Goal: Information Seeking & Learning: Learn about a topic

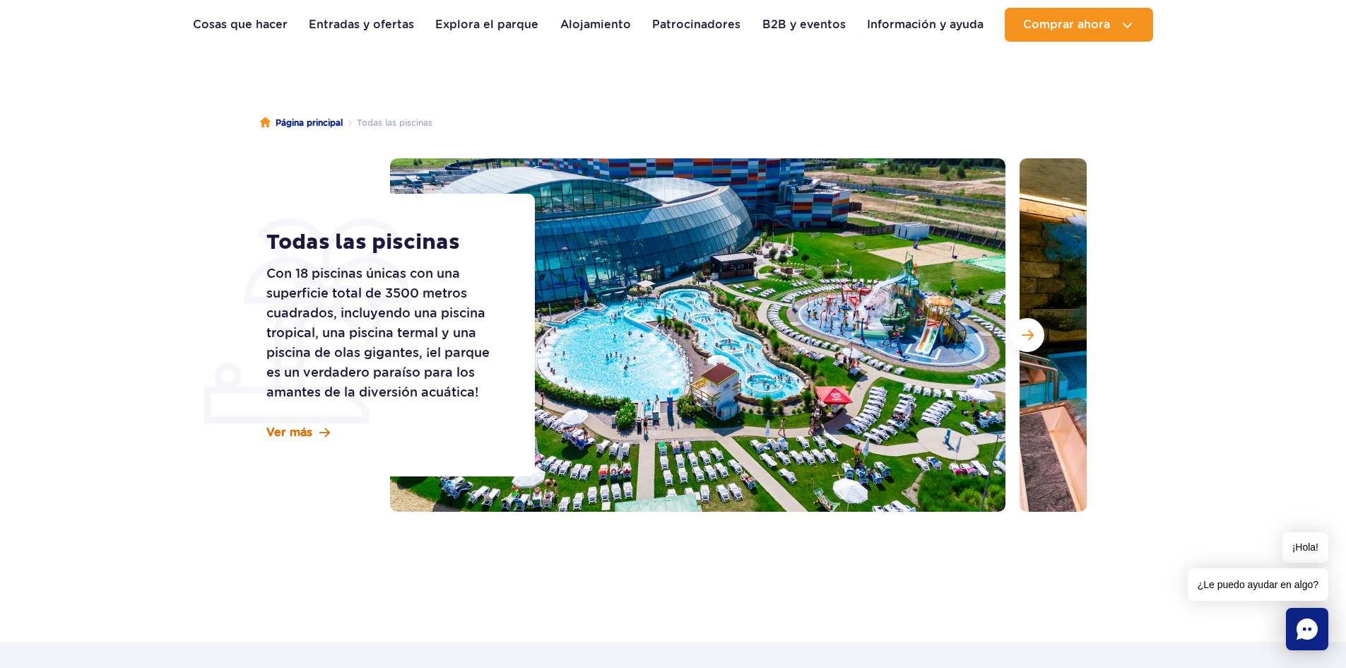
click at [314, 431] on link "Ver más" at bounding box center [298, 433] width 64 height 16
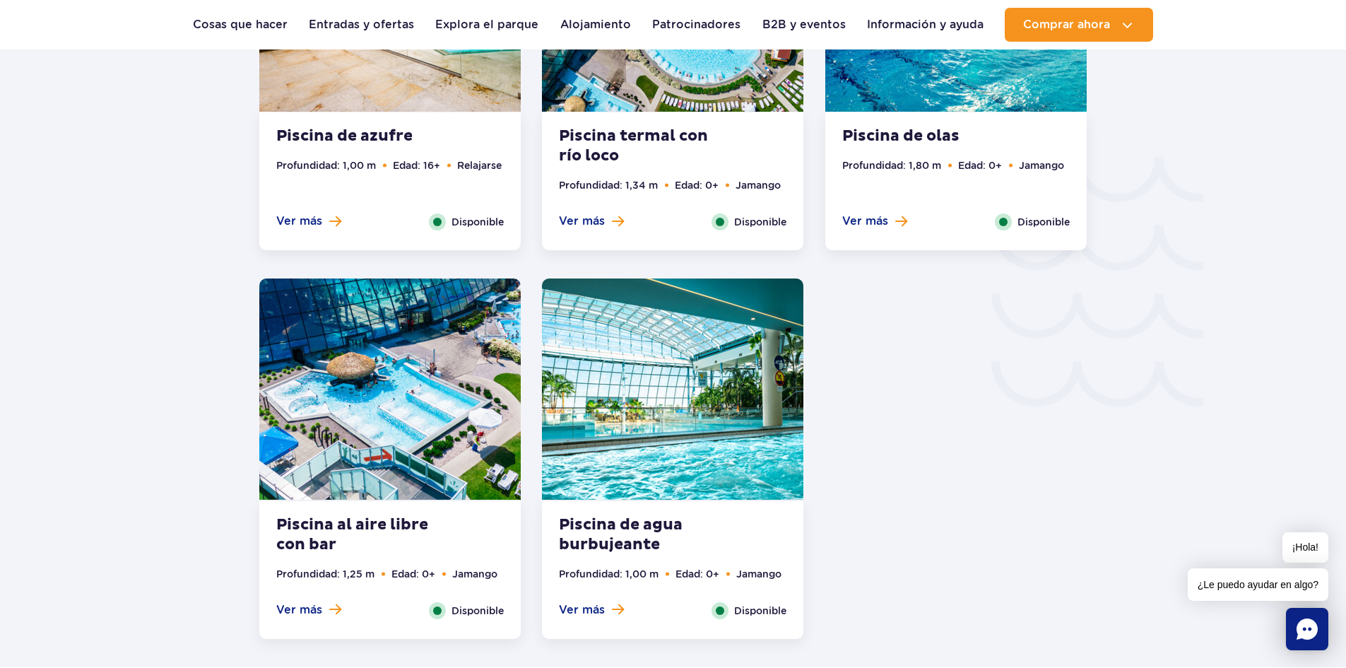
scroll to position [2338, 0]
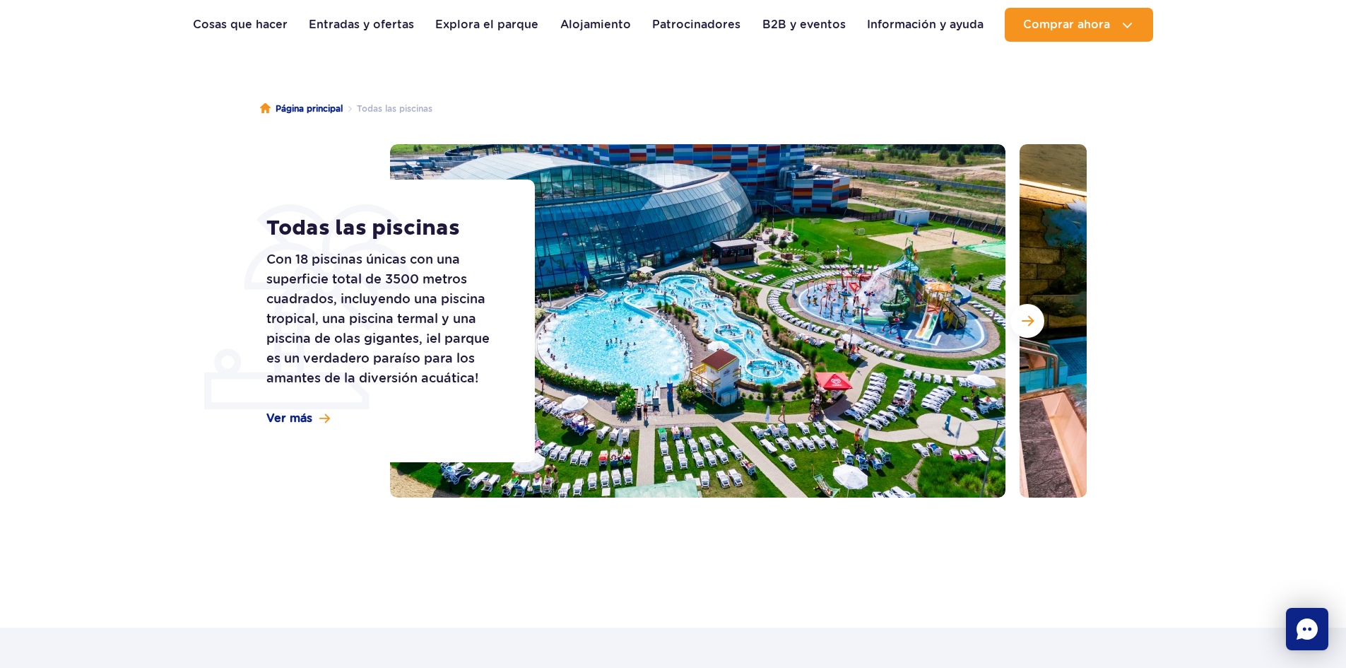
scroll to position [71, 0]
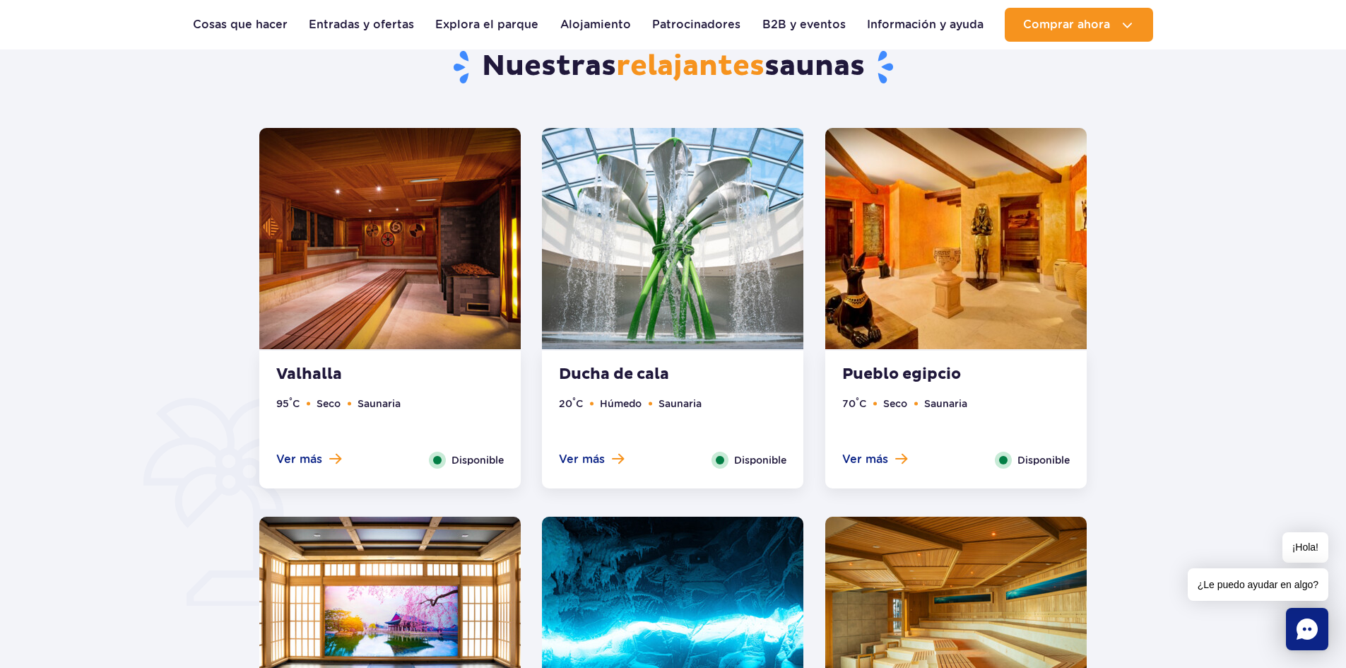
scroll to position [989, 0]
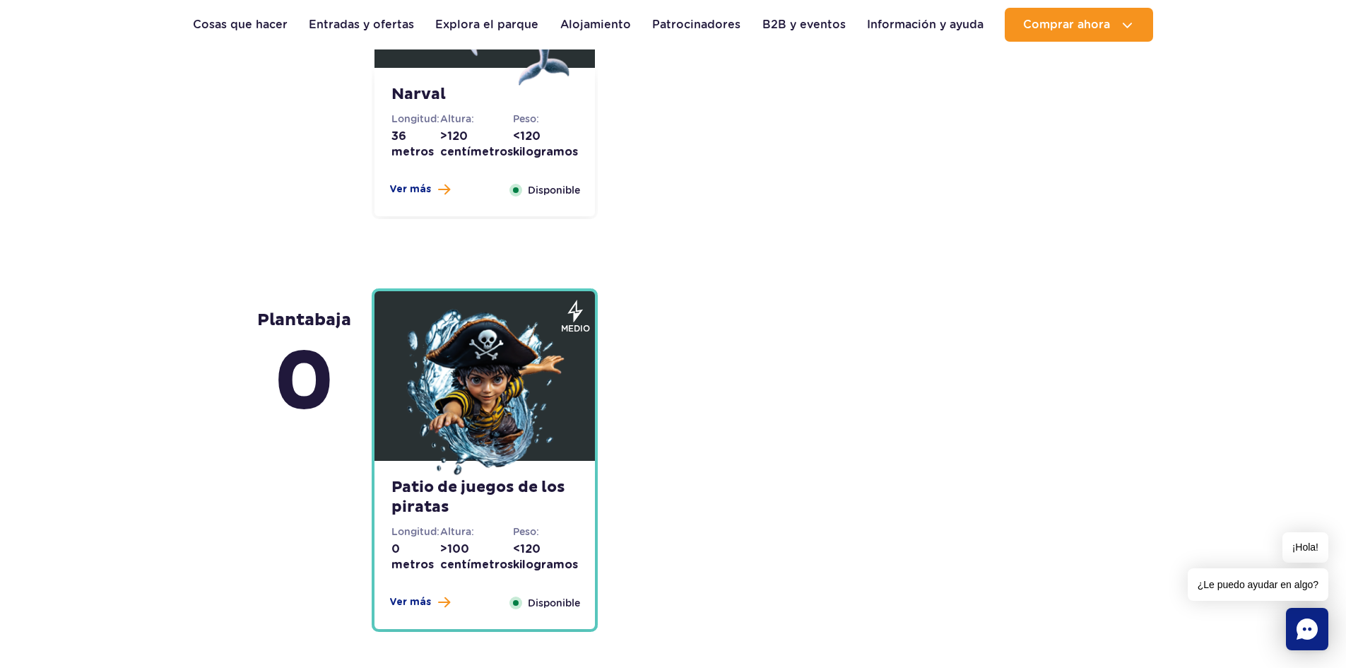
scroll to position [3745, 0]
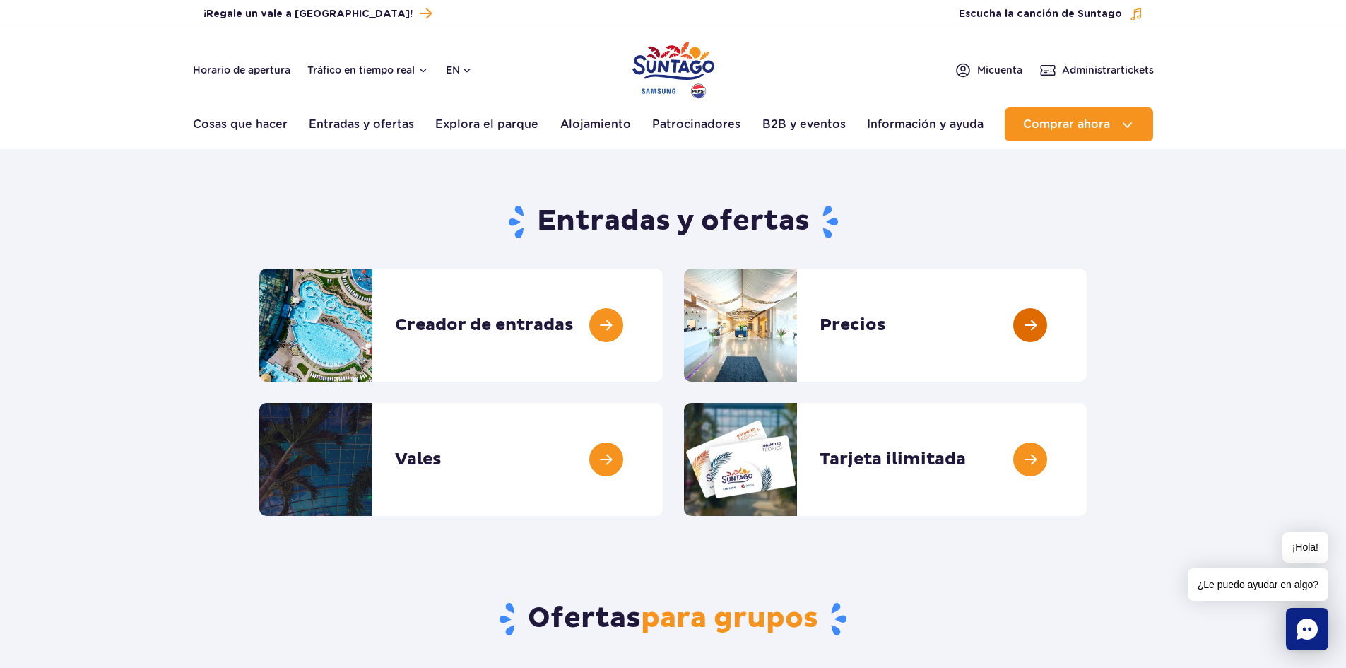
click at [1087, 316] on link at bounding box center [1087, 325] width 0 height 113
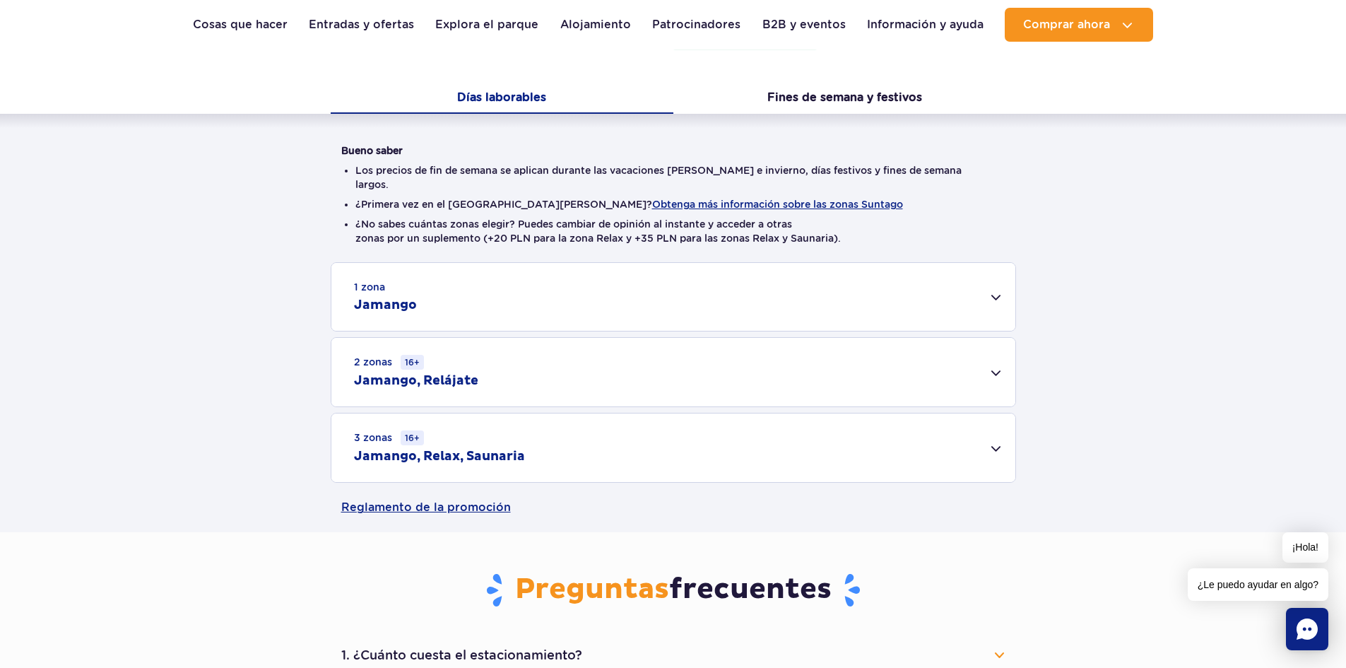
scroll to position [283, 0]
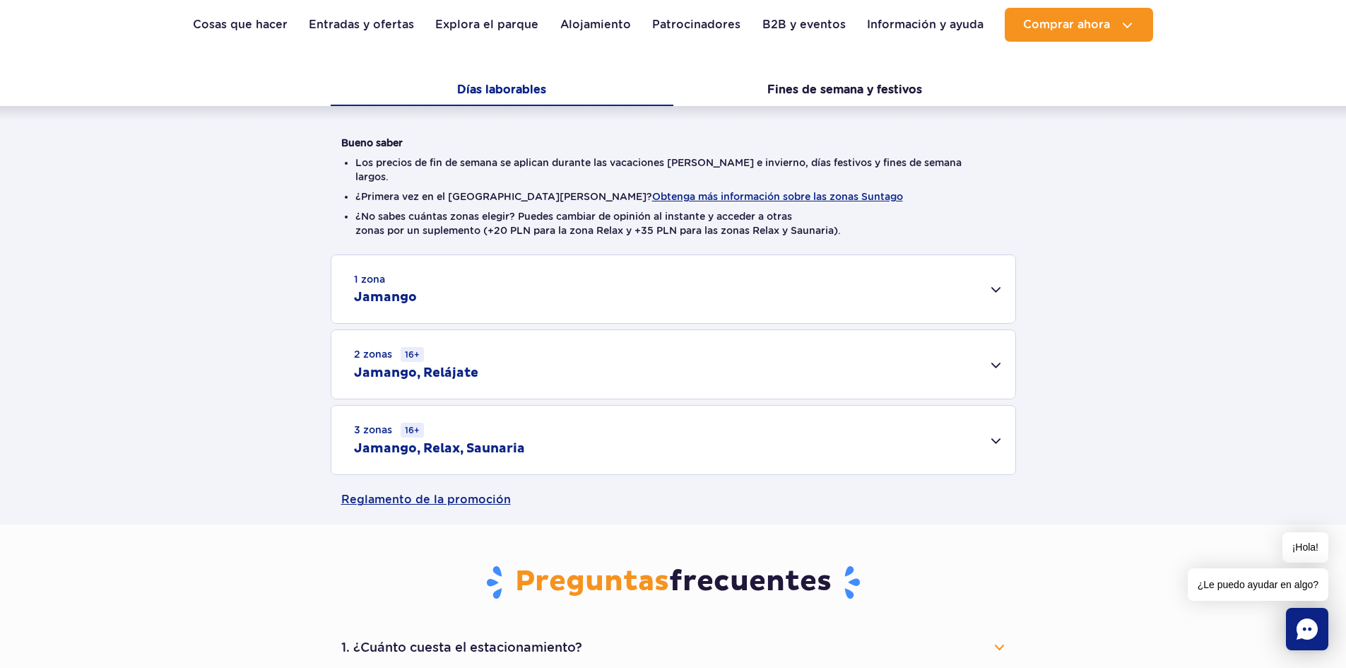
click at [869, 281] on div "1 zona Jamango" at bounding box center [673, 289] width 684 height 68
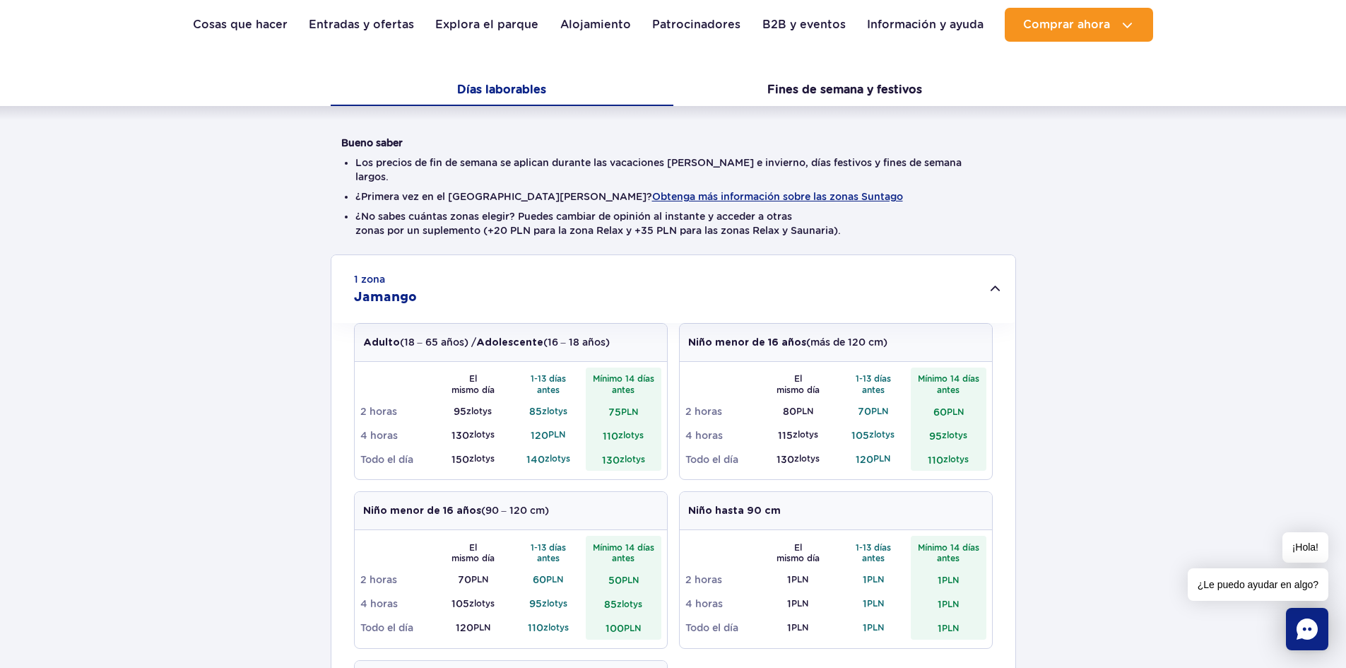
click at [977, 276] on div "1 zona Jamango" at bounding box center [673, 289] width 684 height 68
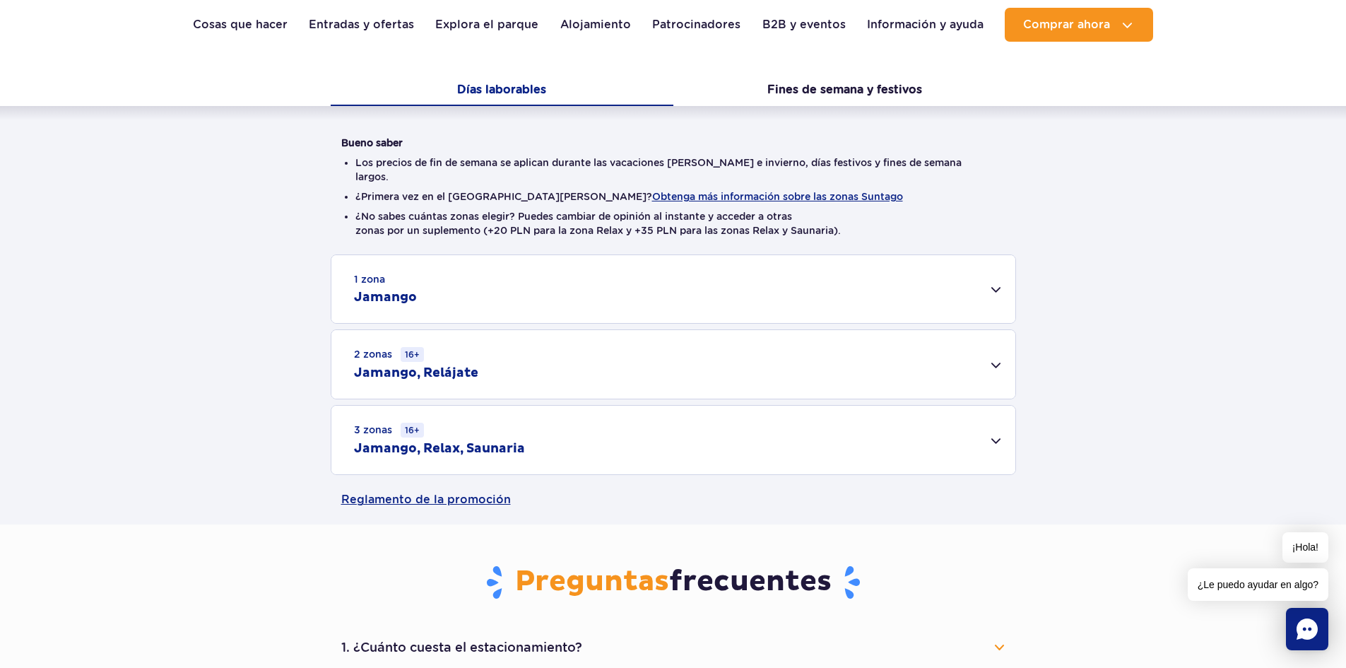
click at [991, 419] on div "3 zonas 16+ Jamango, Relax, Saunaria" at bounding box center [673, 440] width 684 height 69
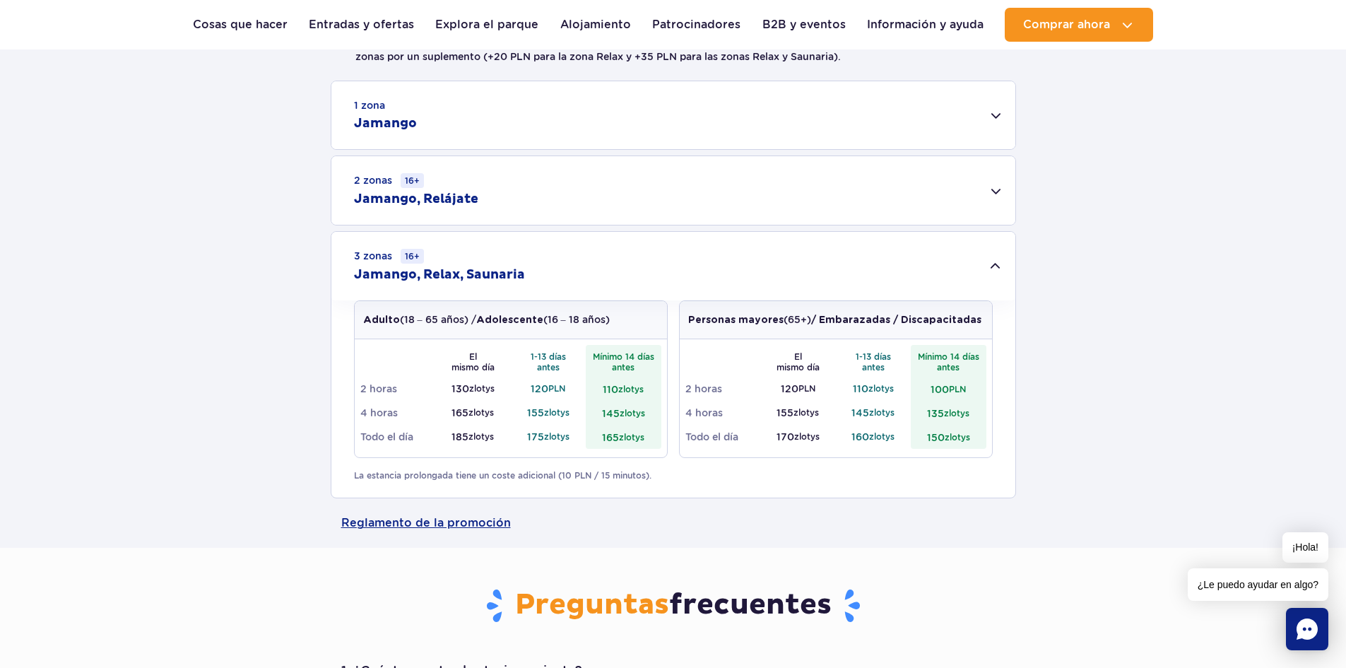
scroll to position [495, 0]
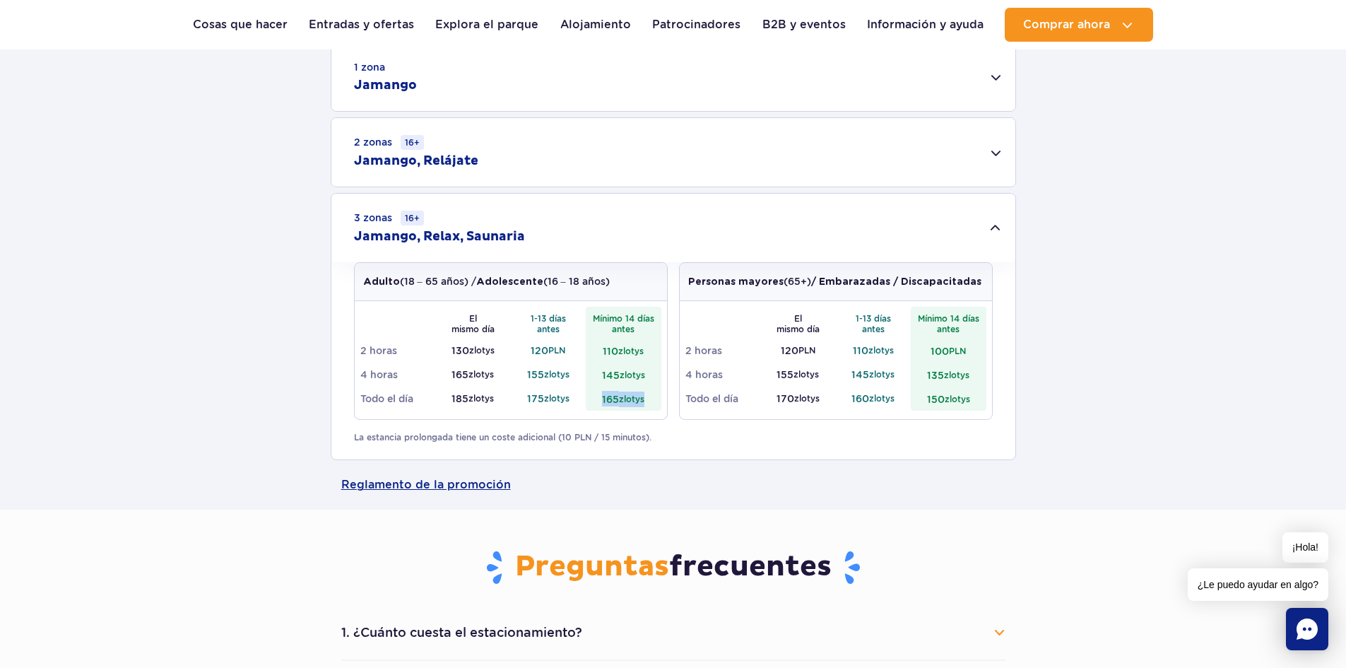
drag, startPoint x: 595, startPoint y: 382, endPoint x: 646, endPoint y: 383, distance: 50.9
click at [646, 387] on td "165 zlotys" at bounding box center [624, 399] width 76 height 24
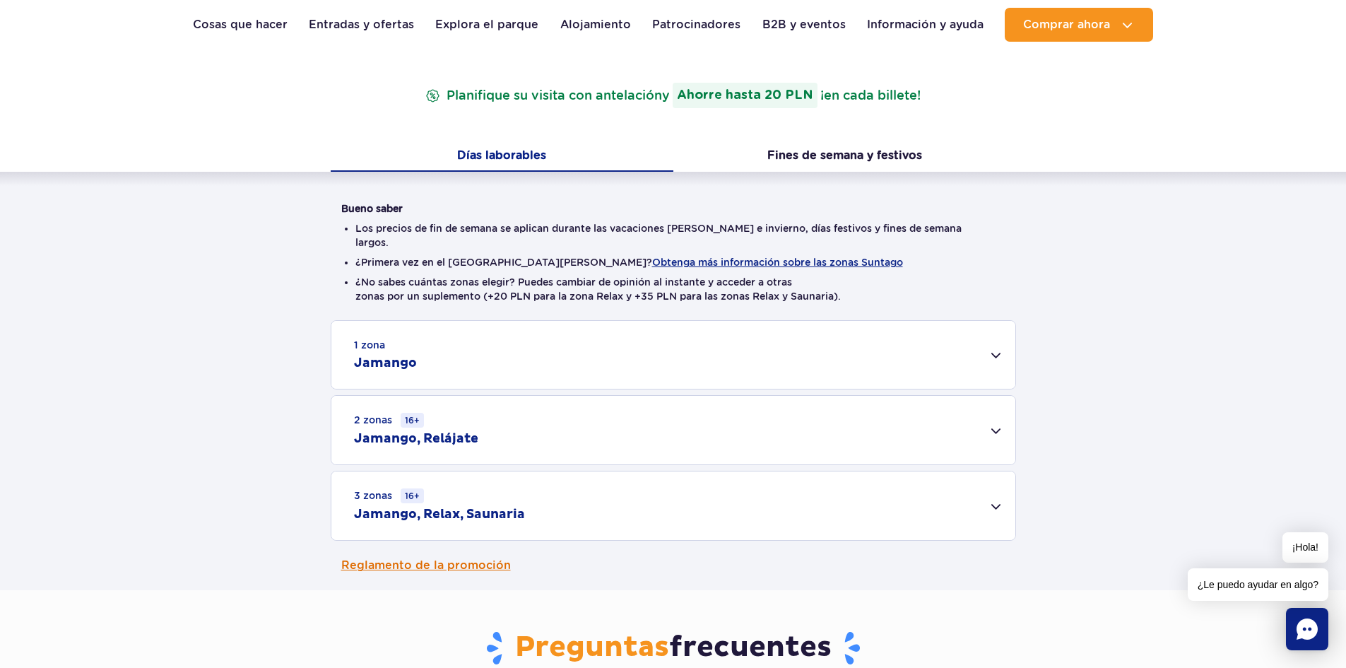
scroll to position [212, 0]
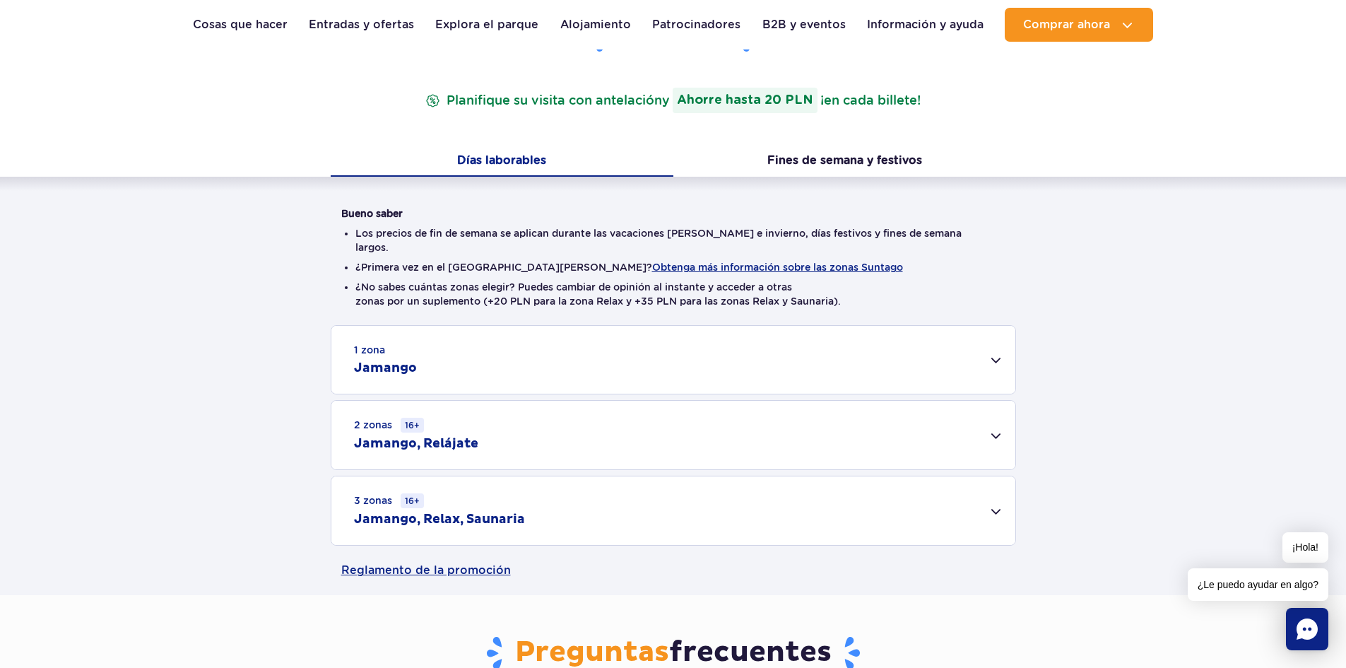
click at [746, 508] on div "3 zonas 16+ Jamango, Relax, Saunaria" at bounding box center [673, 510] width 684 height 69
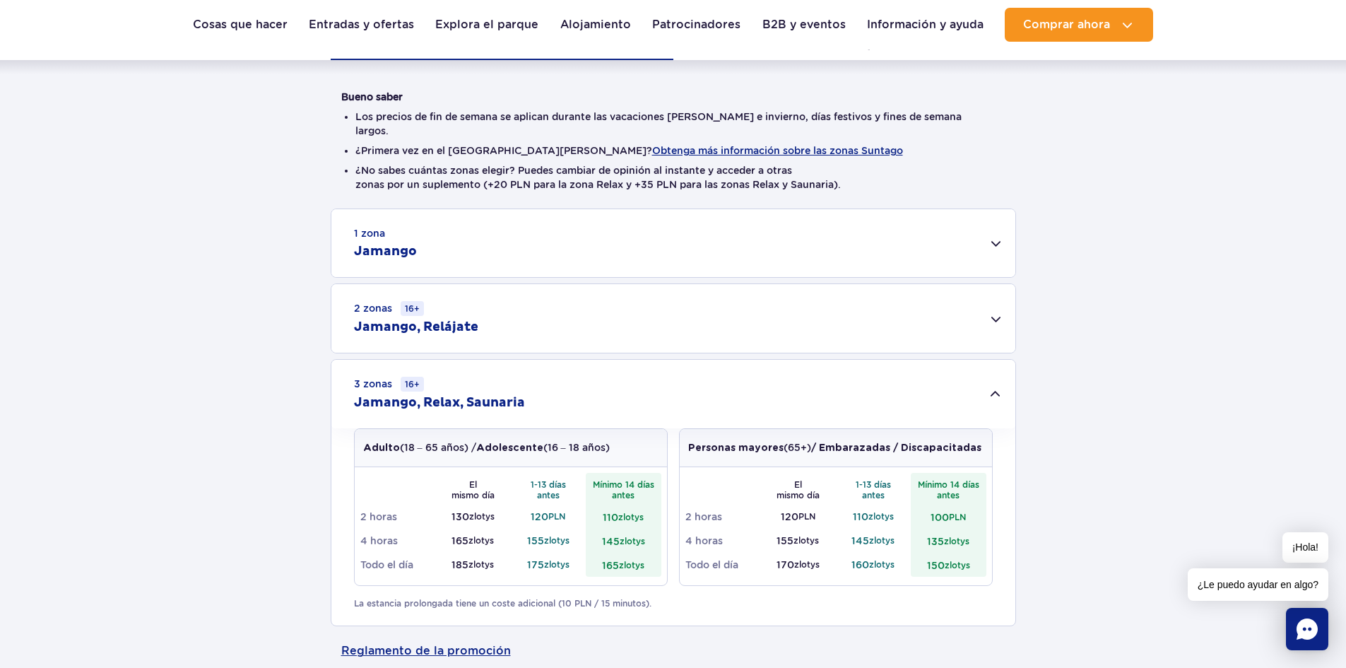
scroll to position [353, 0]
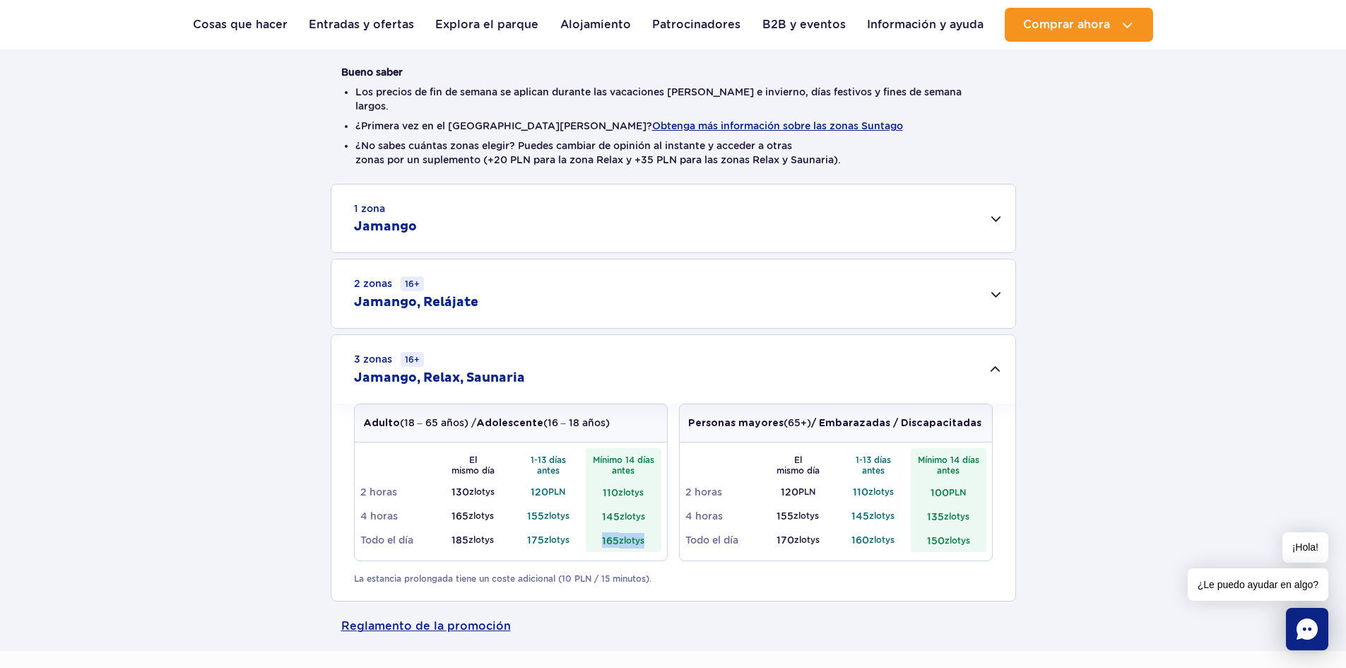
drag, startPoint x: 597, startPoint y: 527, endPoint x: 648, endPoint y: 534, distance: 51.3
click at [648, 534] on td "165 zlotys" at bounding box center [624, 540] width 76 height 24
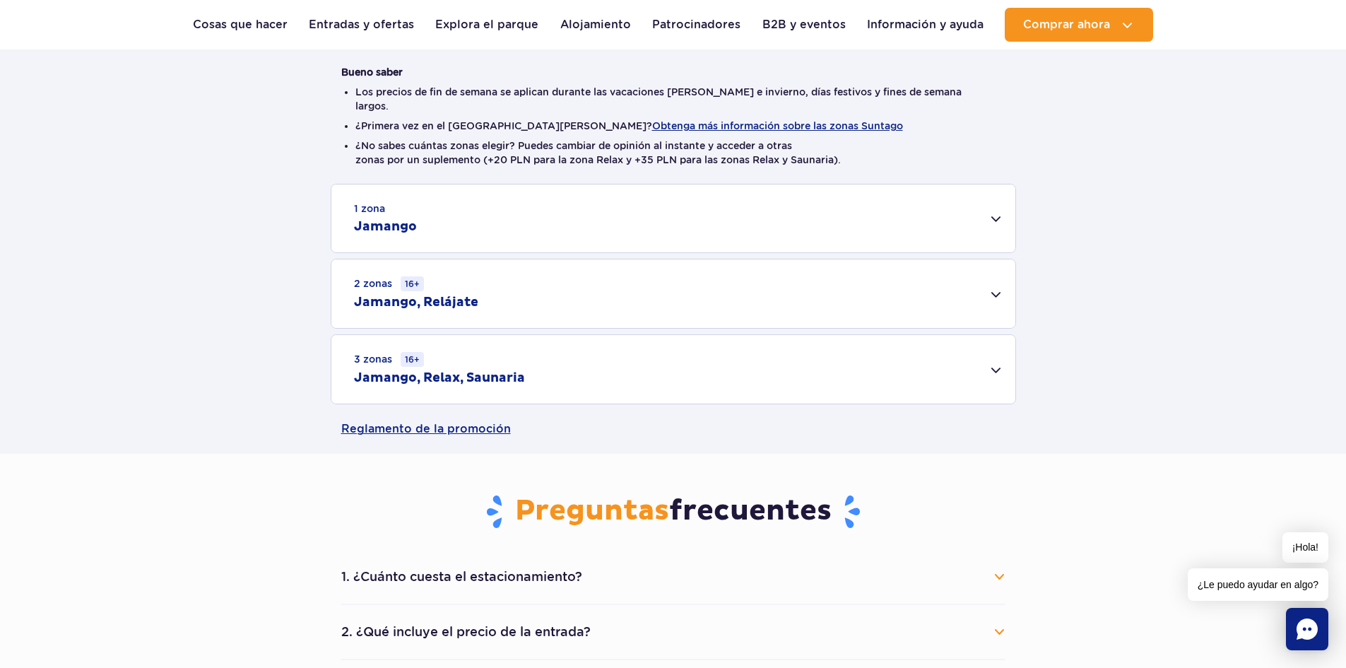
click at [779, 373] on div "3 zonas 16+ Jamango, Relax, Saunaria" at bounding box center [673, 369] width 684 height 69
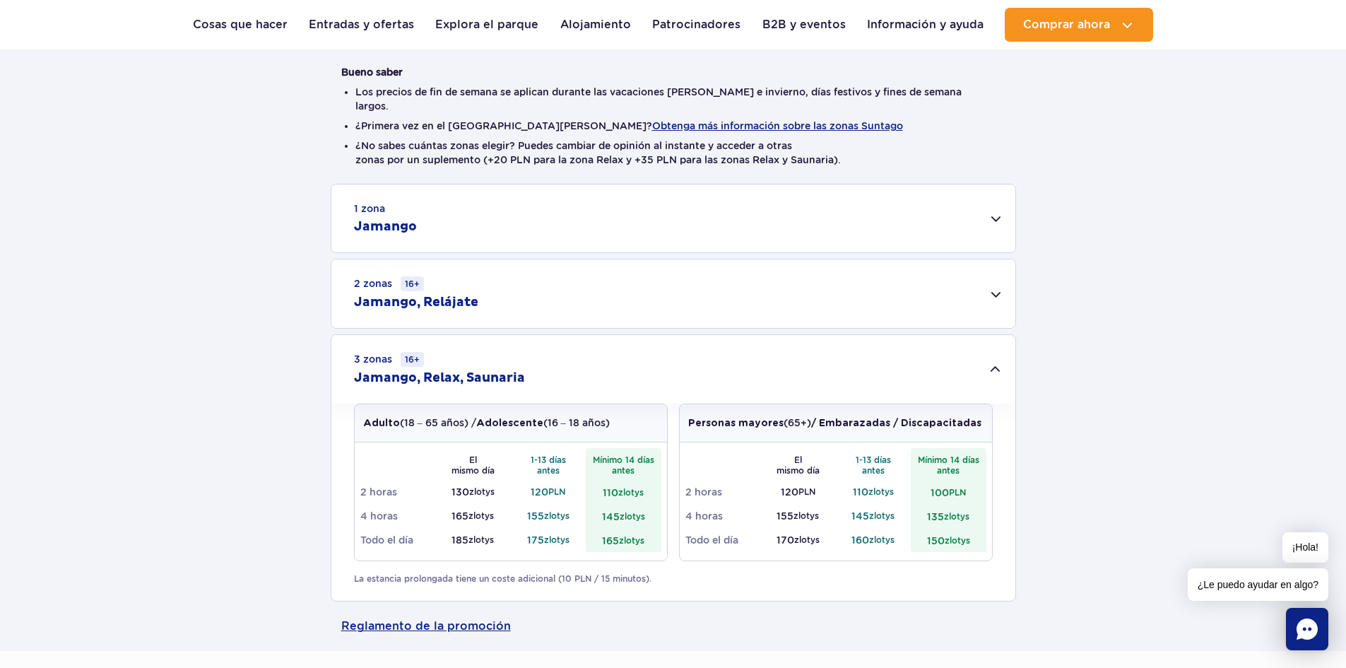
click at [642, 227] on div "1 zona Jamango" at bounding box center [673, 218] width 684 height 68
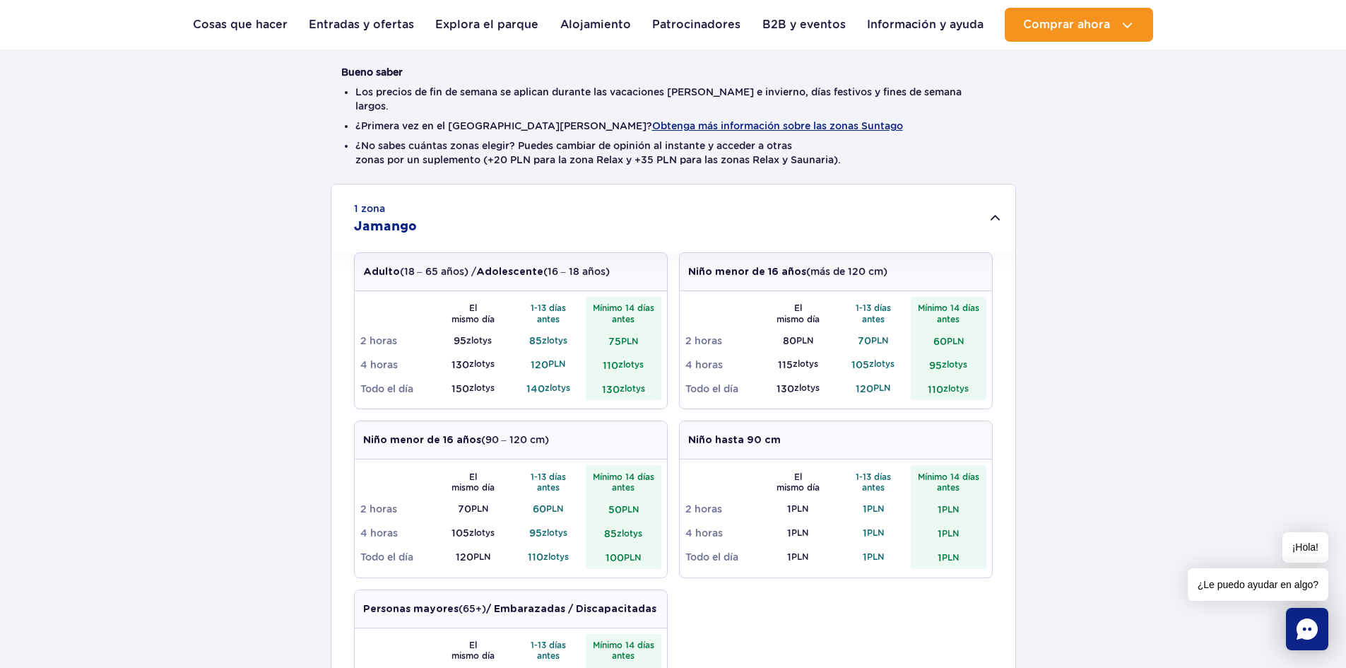
click at [656, 218] on div "1 zona Jamango" at bounding box center [673, 218] width 684 height 68
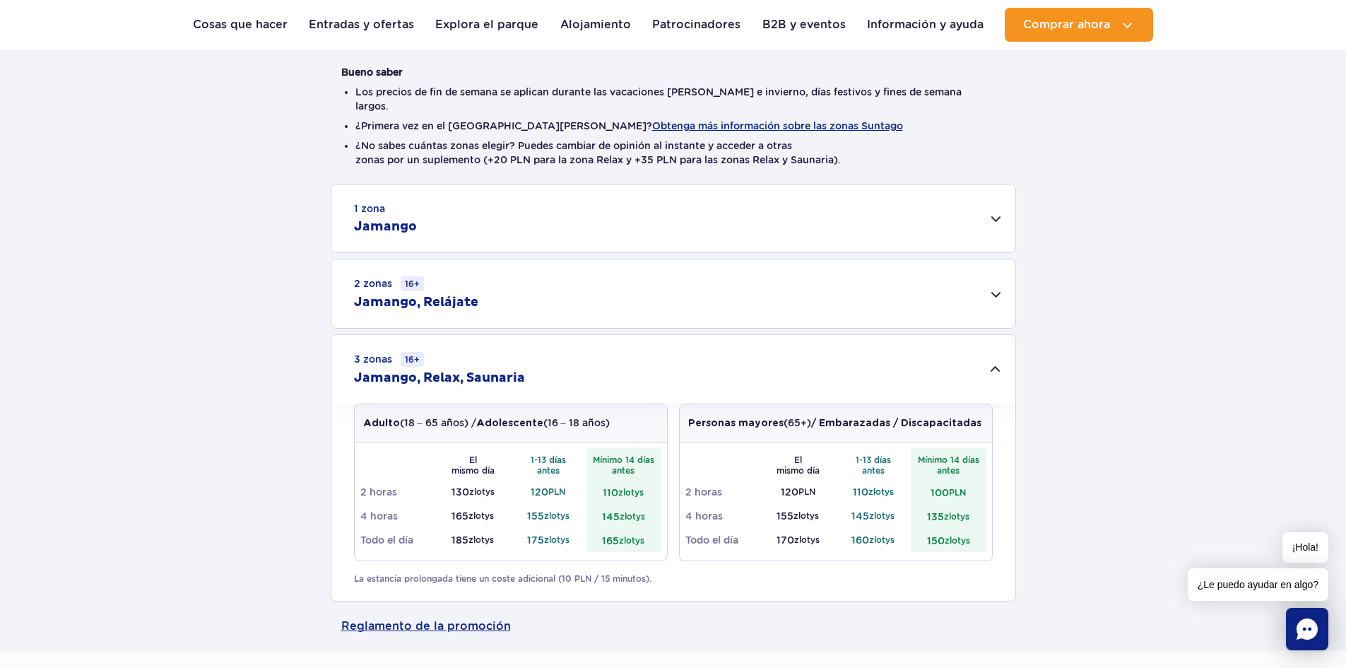
click at [617, 294] on div "2 zonas 16+ Jamango, Relájate" at bounding box center [673, 293] width 684 height 69
click at [618, 294] on div "2 zonas 16+ Jamango, Relájate" at bounding box center [673, 293] width 684 height 69
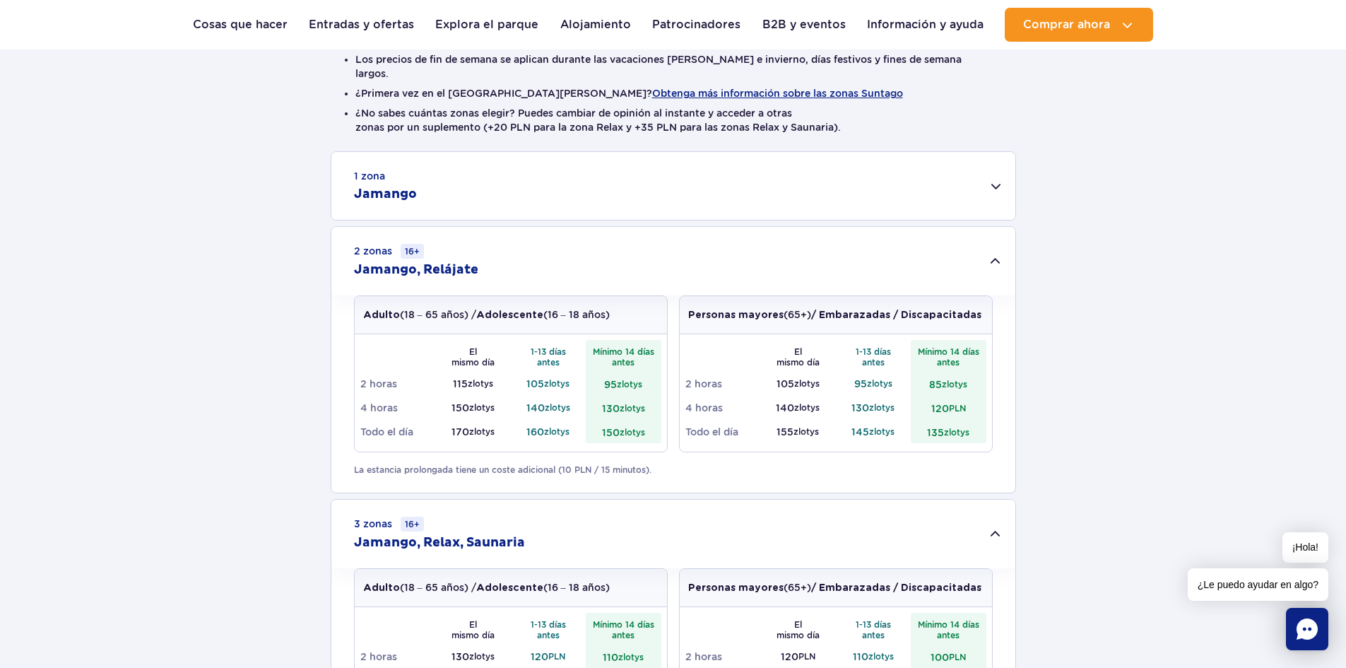
scroll to position [424, 0]
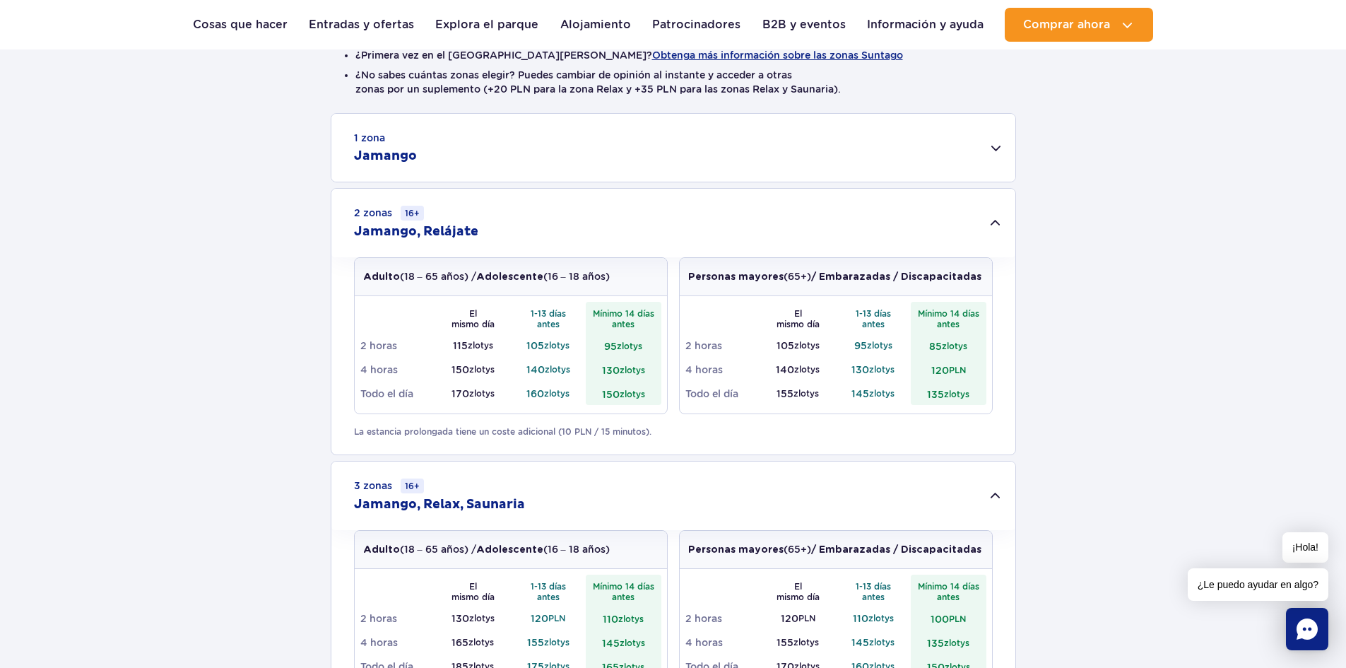
click at [661, 144] on div "1 zona Jamango" at bounding box center [673, 148] width 684 height 68
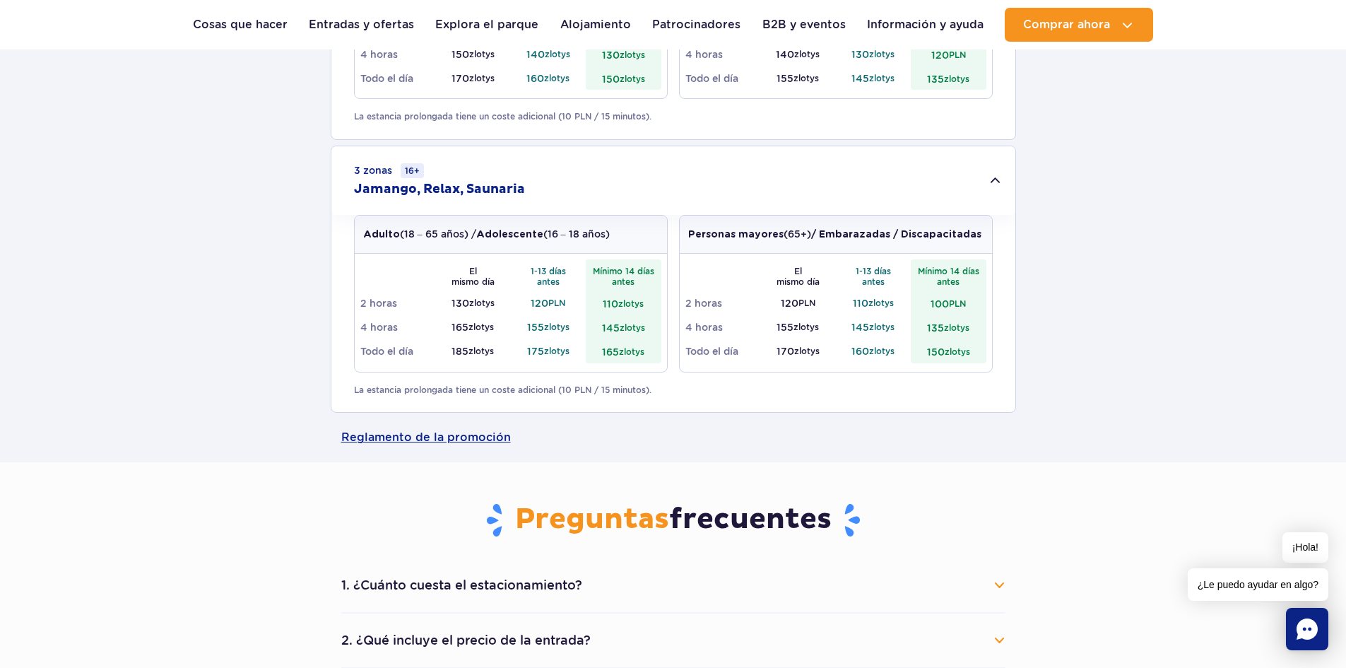
scroll to position [1555, 0]
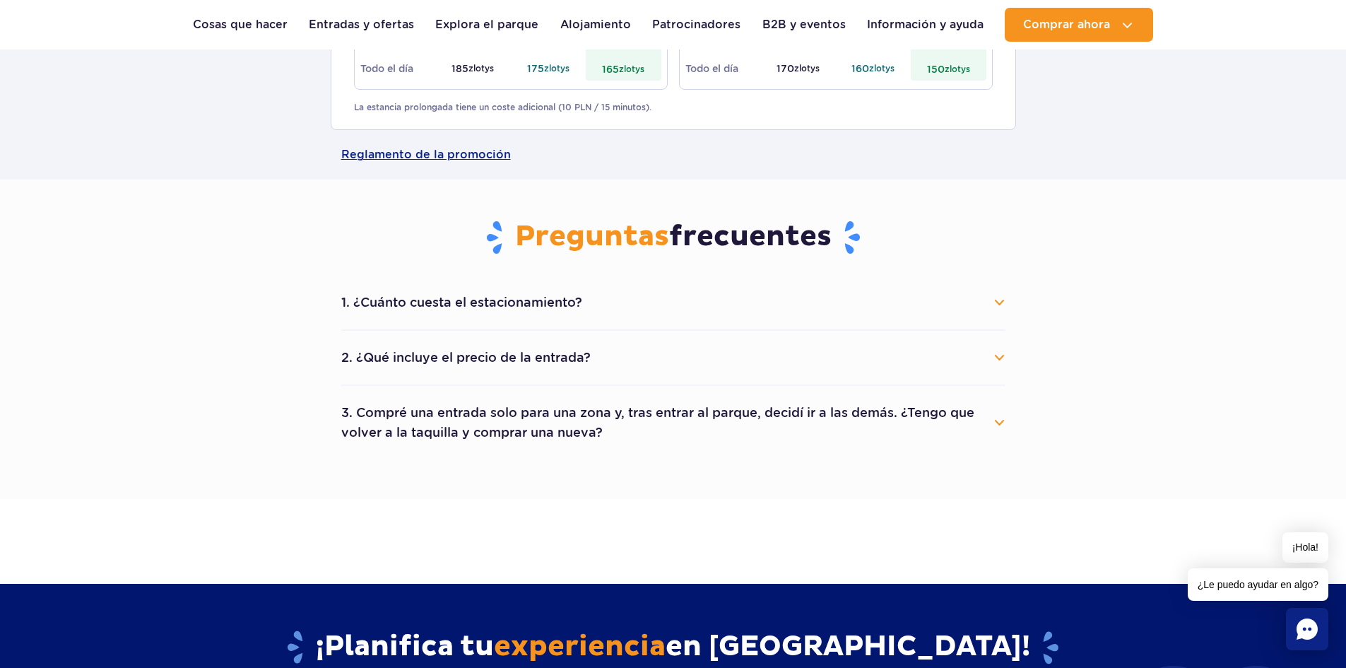
click at [978, 290] on button "1. ¿Cuánto cuesta el estacionamiento?" at bounding box center [673, 302] width 664 height 31
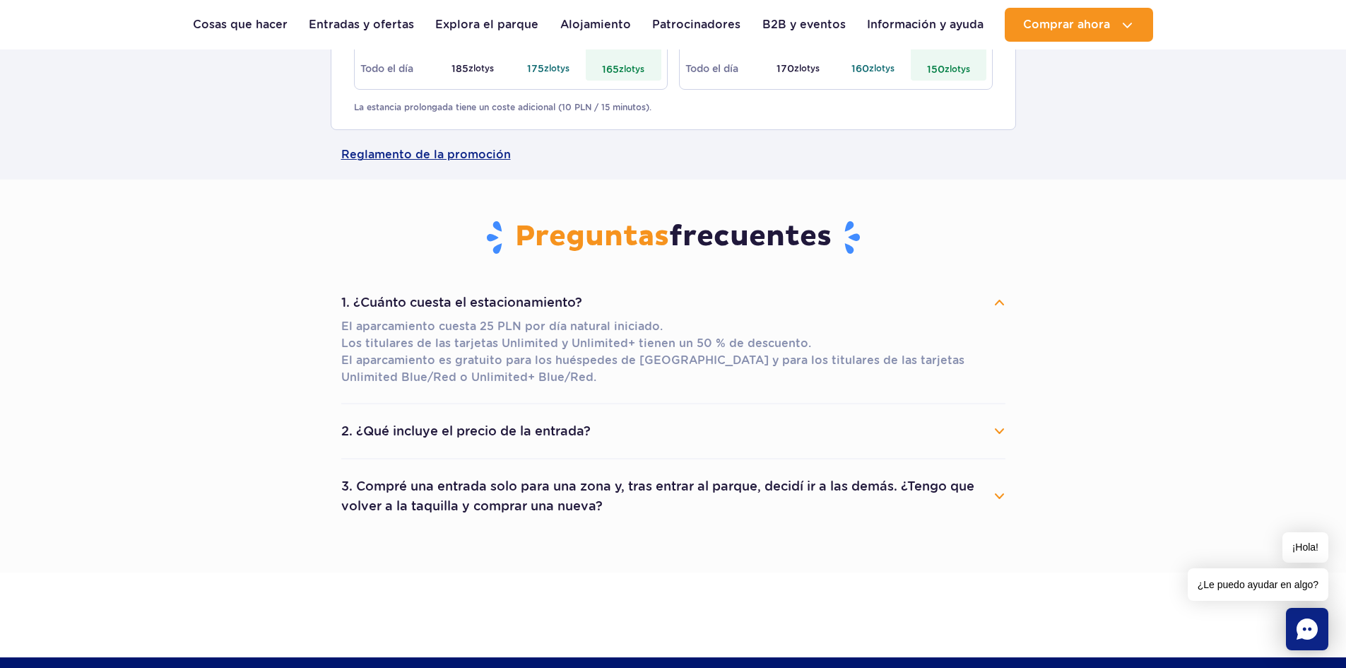
click at [601, 423] on button "2. ¿Qué incluye el precio de la entrada?" at bounding box center [673, 431] width 664 height 31
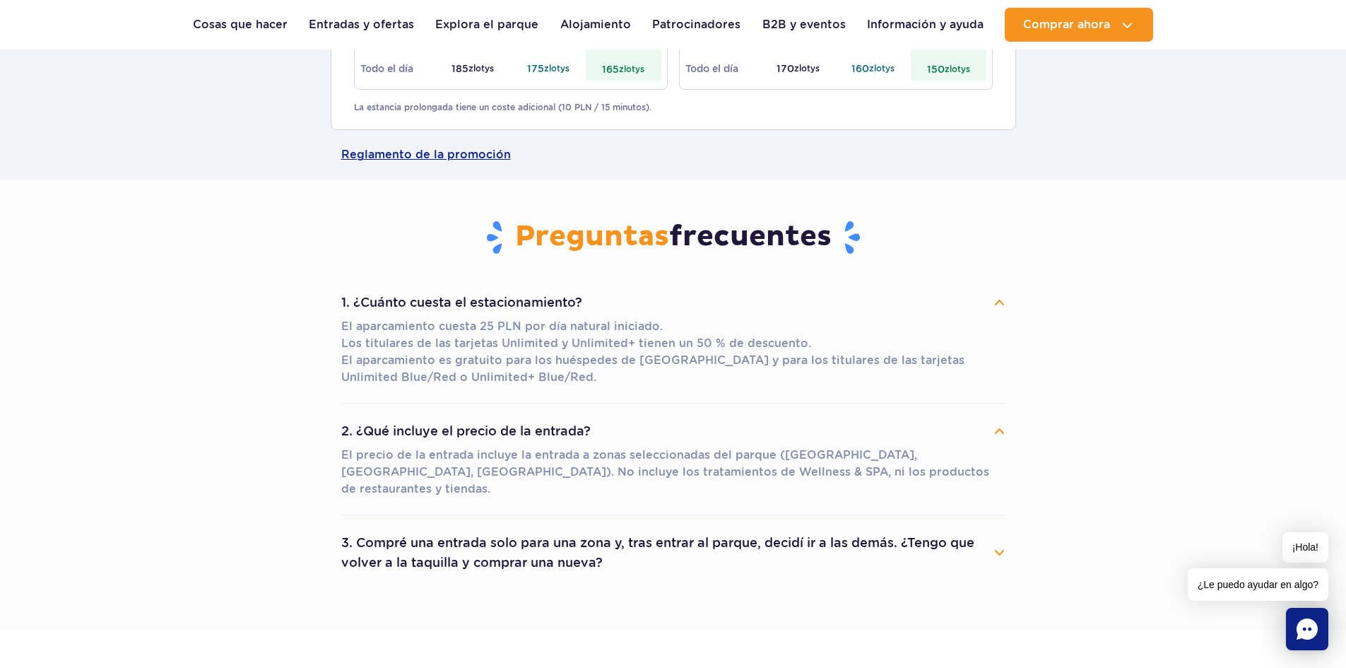
click at [769, 527] on button "3. Compré una entrada solo para una zona y, tras entrar al parque, decidí ir a …" at bounding box center [673, 552] width 664 height 51
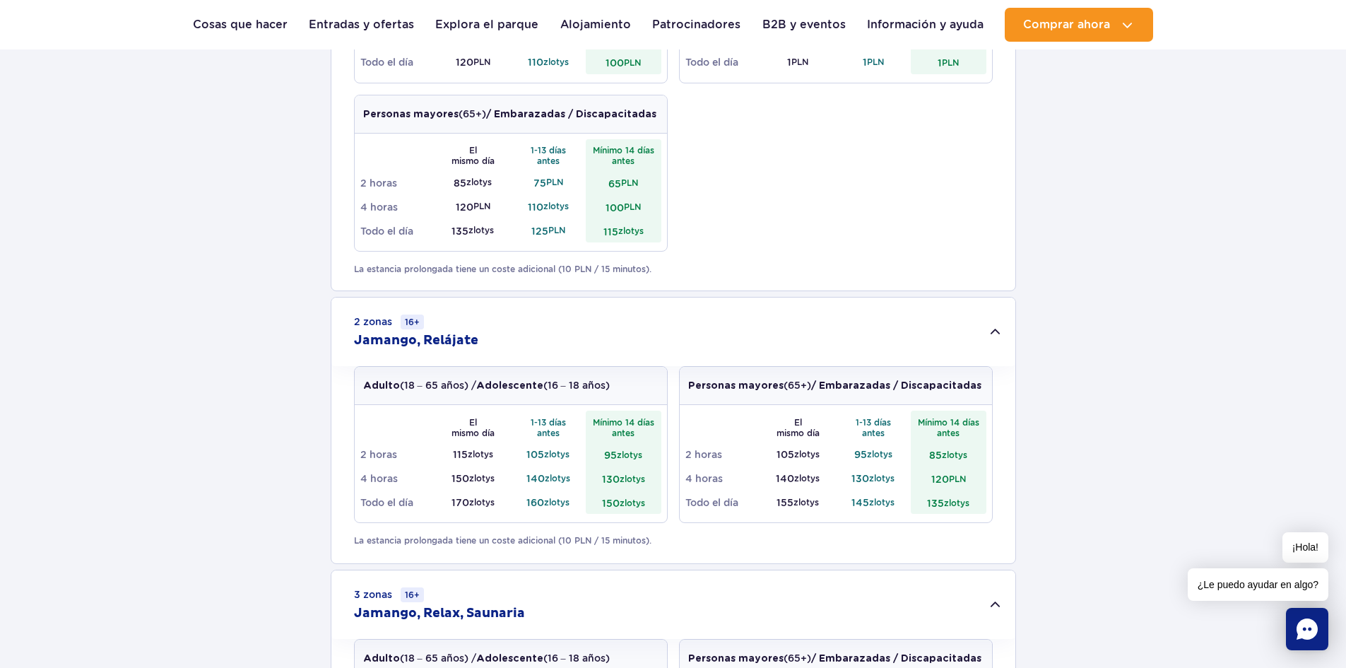
scroll to position [495, 0]
